Goal: Task Accomplishment & Management: Manage account settings

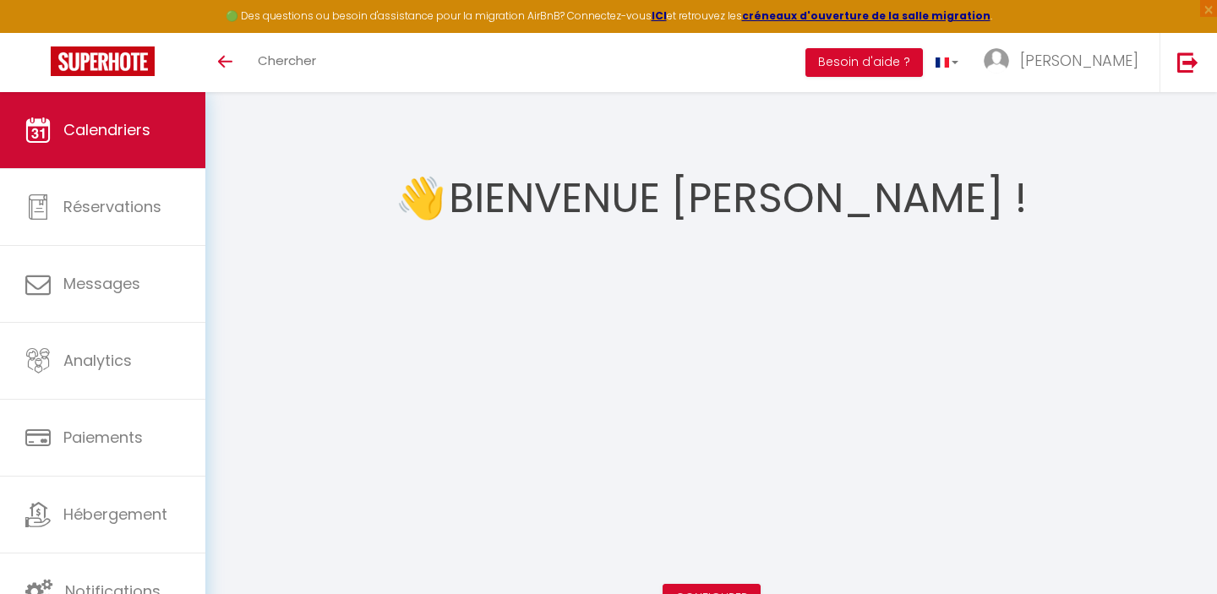
click at [106, 119] on span "Calendriers" at bounding box center [106, 129] width 87 height 21
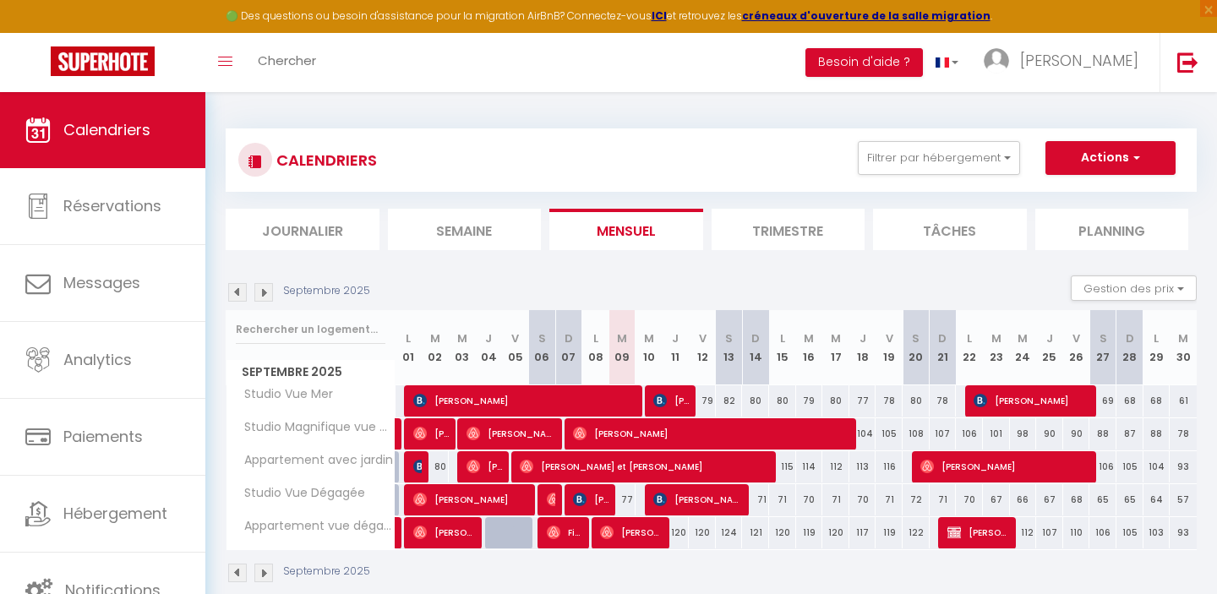
click at [628, 503] on div "77" at bounding box center [622, 499] width 27 height 31
type input "77"
type input "[DATE]"
type input "Mer 10 Septembre 2025"
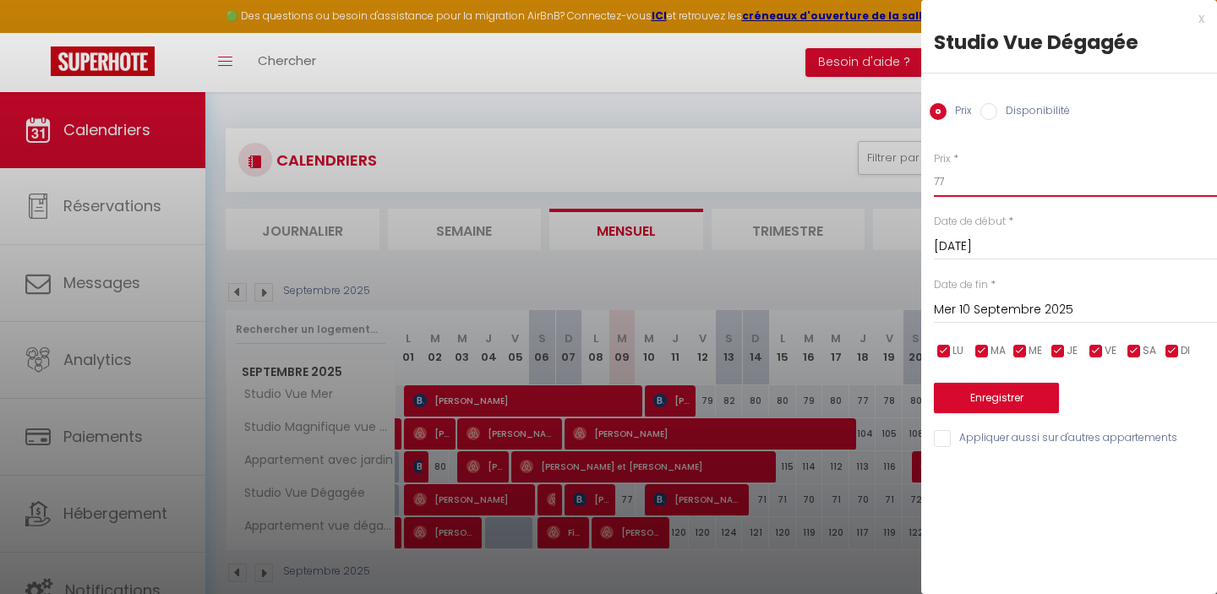
click at [1010, 194] on input "77" at bounding box center [1075, 182] width 283 height 30
type input "7"
type input "50"
click at [1013, 396] on button "Enregistrer" at bounding box center [996, 398] width 125 height 30
